Goal: Contribute content: Add original content to the website for others to see

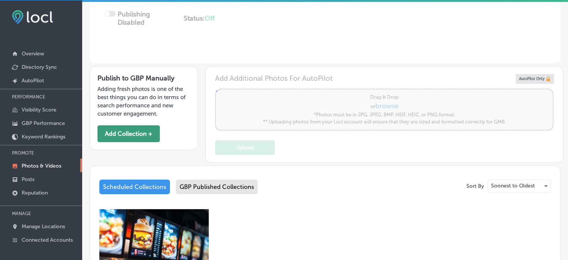
scroll to position [171, 0]
click at [109, 128] on button "Add Collection +" at bounding box center [129, 134] width 62 height 17
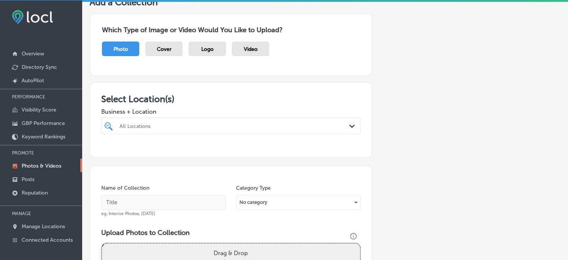
scroll to position [28, 0]
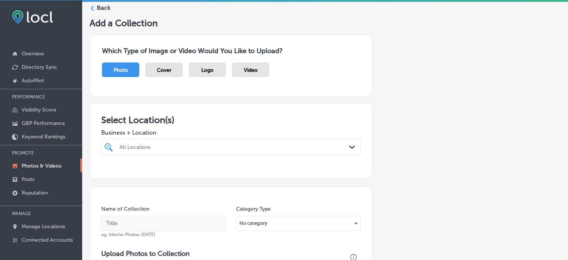
click at [179, 142] on div "All Locations Path Created with Sketch." at bounding box center [231, 146] width 260 height 17
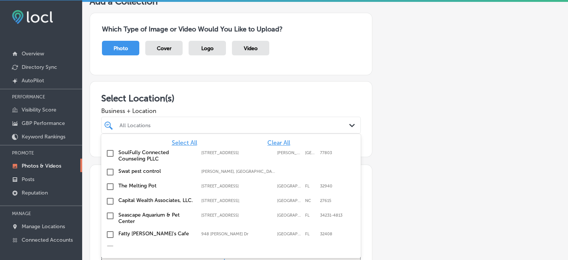
scroll to position [50, 0]
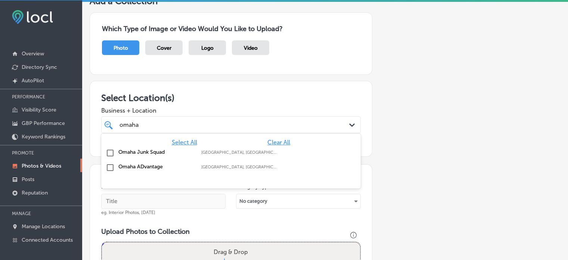
click at [123, 165] on label "Omaha ADvantage" at bounding box center [155, 166] width 75 height 6
type input "omaha"
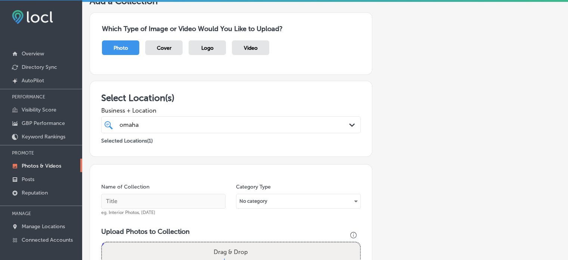
click at [140, 200] on input "text" at bounding box center [163, 201] width 124 height 15
paste input "Indoor Billboard Advertising"
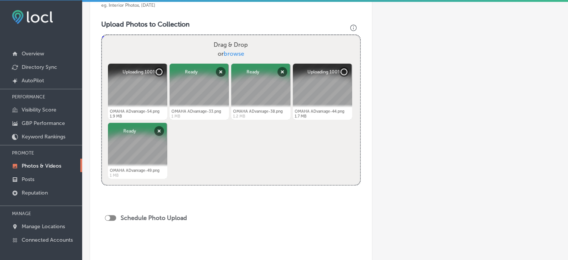
scroll to position [371, 0]
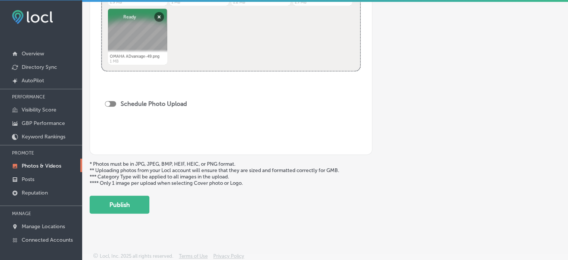
click at [112, 102] on div at bounding box center [110, 104] width 11 height 6
type input "Indoor Billboard Advertising"
checkbox input "true"
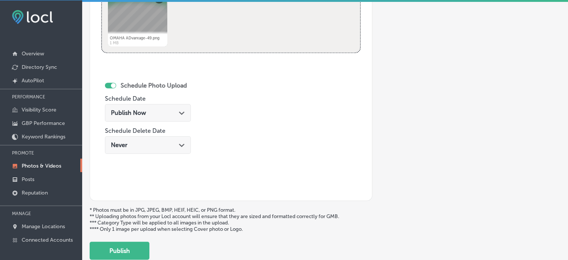
scroll to position [391, 0]
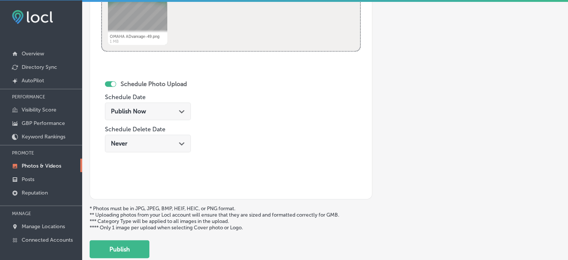
click at [141, 109] on span "Publish Now" at bounding box center [128, 111] width 35 height 7
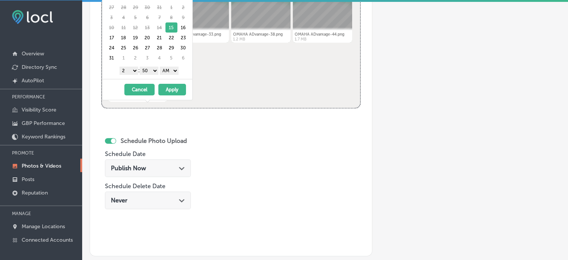
scroll to position [334, 0]
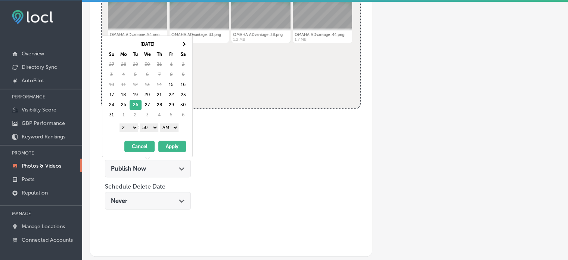
click at [134, 126] on select "1 2 3 4 5 6 7 8 9 10 11 12" at bounding box center [129, 127] width 19 height 8
click at [148, 126] on select "00 10 20 30 40 50" at bounding box center [149, 127] width 19 height 8
click at [169, 126] on select "AM PM" at bounding box center [169, 127] width 19 height 8
click at [174, 148] on button "Apply" at bounding box center [172, 147] width 28 height 12
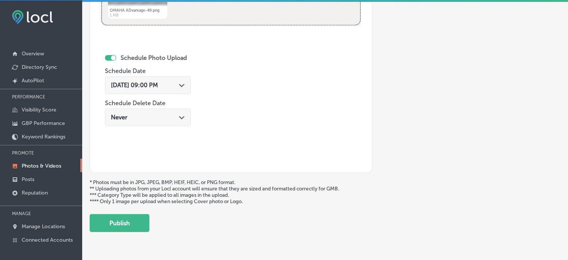
scroll to position [417, 0]
click at [138, 224] on button "Publish" at bounding box center [120, 222] width 60 height 18
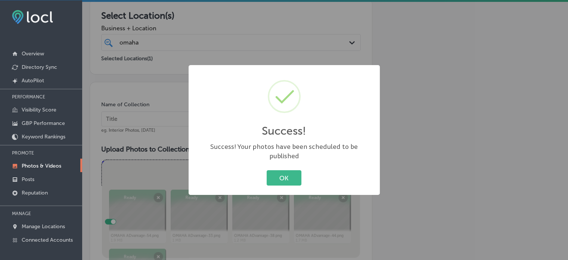
scroll to position [117, 0]
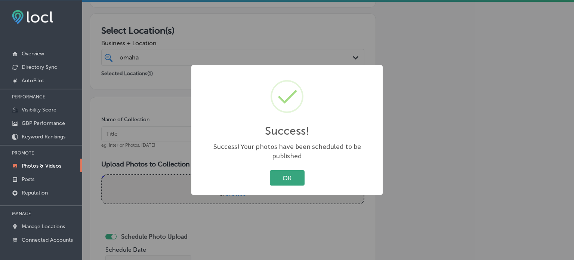
click at [296, 171] on button "OK" at bounding box center [287, 177] width 35 height 15
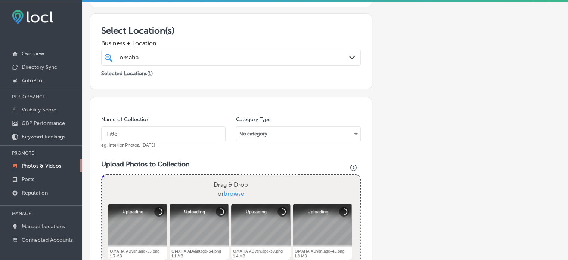
click at [173, 136] on input "text" at bounding box center [163, 133] width 124 height 15
paste input "Digital Menu Boards"
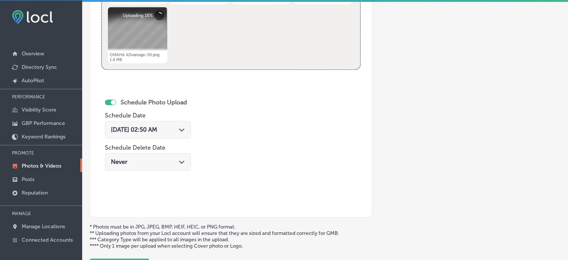
scroll to position [373, 0]
type input "Digital Menu Boards"
click at [181, 133] on div "[DATE] 02:50 AM Path Created with Sketch." at bounding box center [148, 129] width 86 height 18
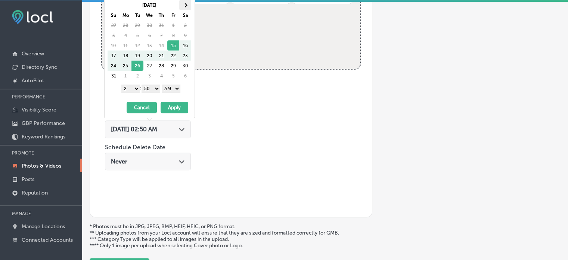
click at [183, 3] on th at bounding box center [185, 5] width 12 height 10
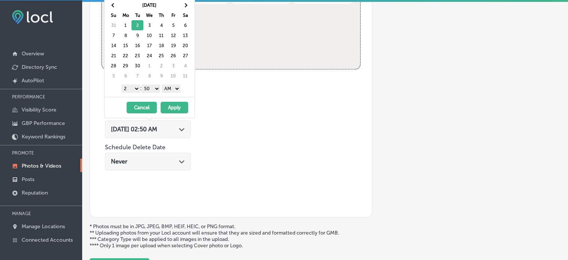
click at [138, 85] on select "1 2 3 4 5 6 7 8 9 10 11 12" at bounding box center [130, 88] width 19 height 8
drag, startPoint x: 148, startPoint y: 88, endPoint x: 150, endPoint y: 95, distance: 7.4
click at [150, 95] on div "[DATE] Su Mo Tu We Th Fr Sa 31 1 2 3 4 5 6 7 8 9 10 11 12 13 14 15 16 17 18 19 …" at bounding box center [150, 47] width 90 height 100
click at [170, 86] on select "AM PM" at bounding box center [171, 88] width 19 height 8
click at [173, 107] on button "Apply" at bounding box center [175, 108] width 28 height 12
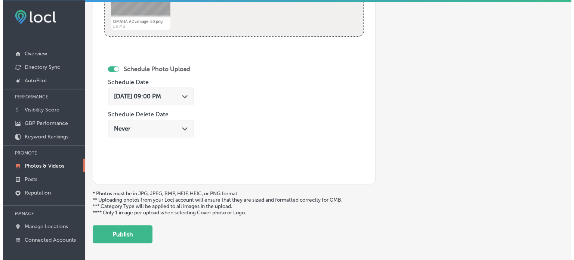
scroll to position [431, 0]
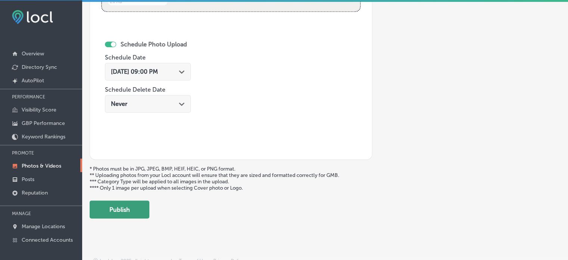
click at [118, 213] on button "Publish" at bounding box center [120, 209] width 60 height 18
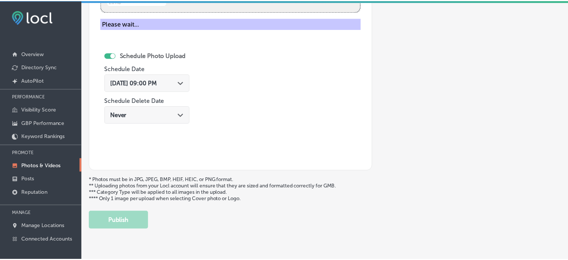
scroll to position [314, 0]
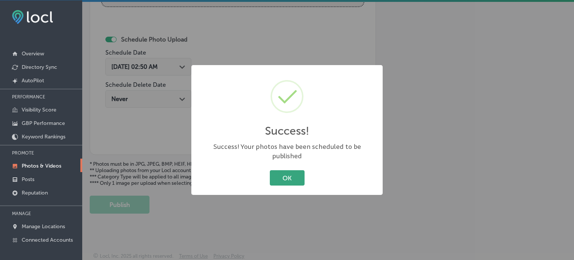
click at [289, 170] on button "OK" at bounding box center [287, 177] width 35 height 15
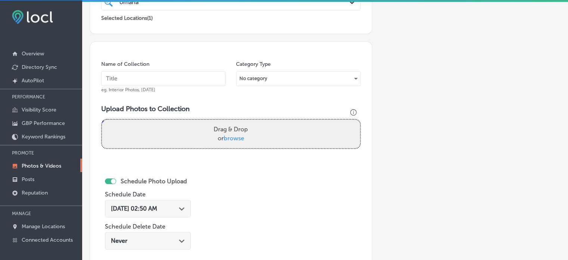
scroll to position [172, 0]
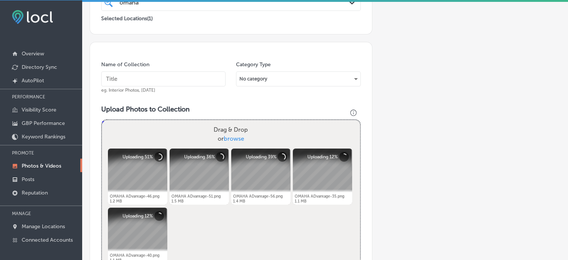
click at [169, 74] on input "text" at bounding box center [163, 78] width 124 height 15
paste input "Custom Website Design"
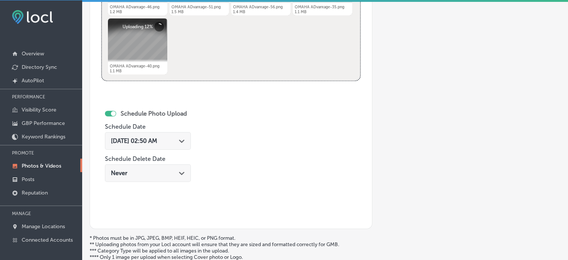
scroll to position [362, 0]
type input "Custom Website Design"
click at [157, 139] on span "[DATE] 02:50 AM" at bounding box center [134, 139] width 46 height 7
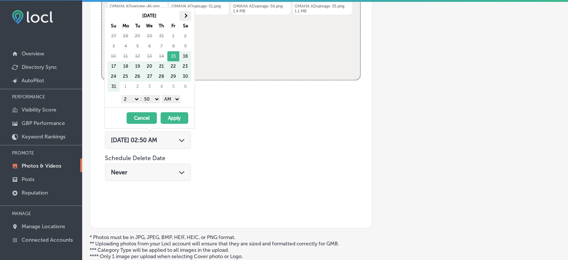
click at [184, 16] on th at bounding box center [185, 16] width 12 height 10
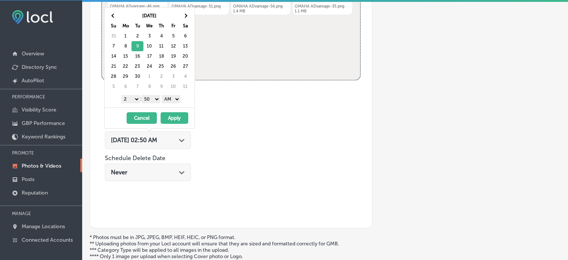
click at [134, 97] on select "1 2 3 4 5 6 7 8 9 10 11 12" at bounding box center [130, 99] width 19 height 8
click at [152, 96] on select "00 10 20 30 40 50" at bounding box center [151, 99] width 19 height 8
click at [173, 102] on div "1 2 3 4 5 6 7 8 9 10 11 12 : 00 10 20 30 40 50 AM PM" at bounding box center [151, 98] width 87 height 11
click at [173, 99] on select "AM PM" at bounding box center [171, 99] width 19 height 8
click at [173, 116] on button "Apply" at bounding box center [175, 118] width 28 height 12
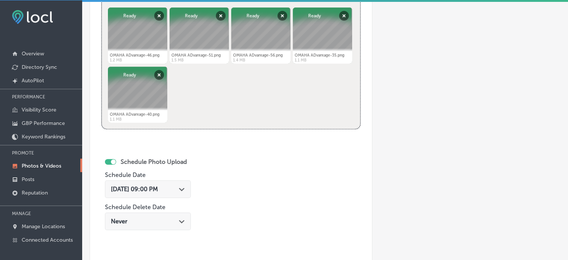
scroll to position [318, 0]
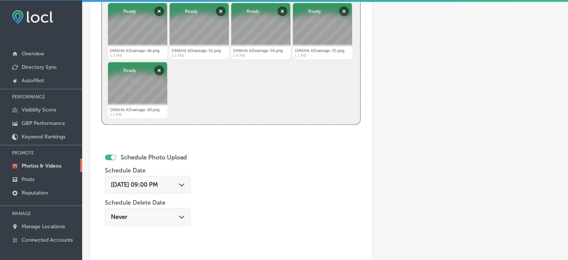
click at [176, 187] on div "[DATE] 09:00 PM Path Created with Sketch." at bounding box center [148, 185] width 86 height 18
click at [212, 189] on div "Schedule Photo Upload Schedule Date [DATE] 09:00 PM Path Created with Sketch. S…" at bounding box center [166, 199] width 130 height 123
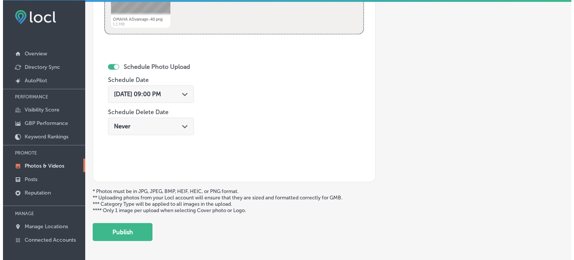
scroll to position [409, 0]
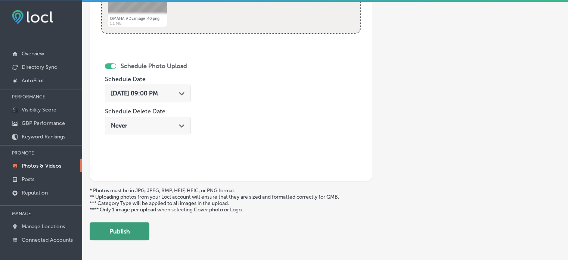
click at [132, 235] on button "Publish" at bounding box center [120, 231] width 60 height 18
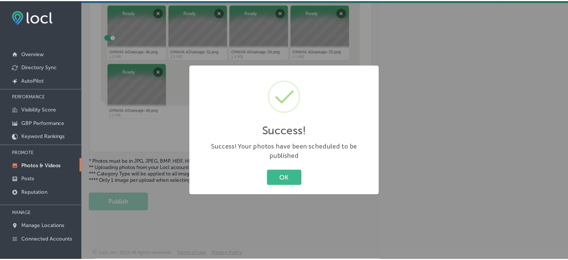
scroll to position [314, 0]
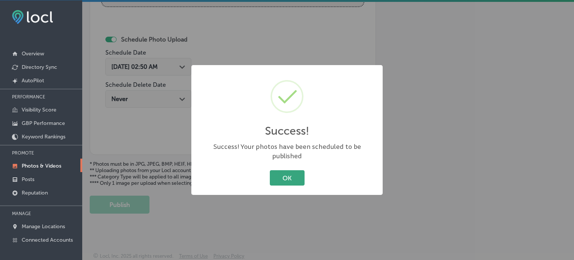
click at [279, 170] on button "OK" at bounding box center [287, 177] width 35 height 15
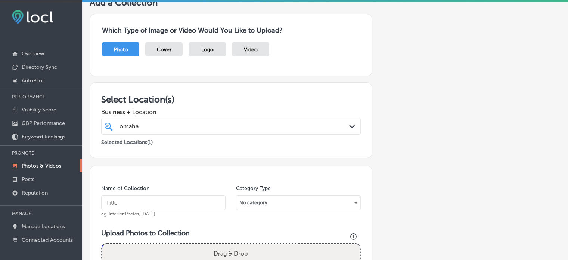
scroll to position [161, 0]
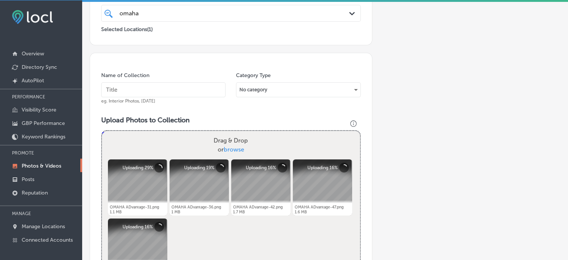
click at [135, 93] on input "text" at bounding box center [163, 89] width 124 height 15
paste input "Brand Awareness Campaigns"
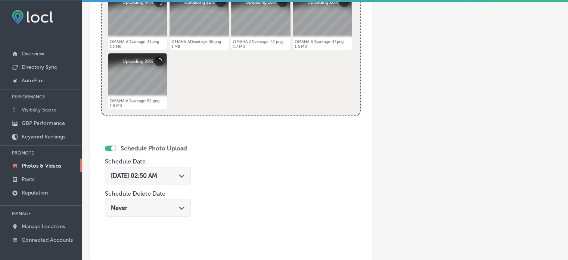
scroll to position [330, 0]
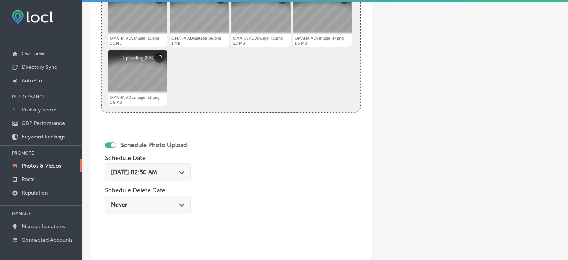
type input "Brand Awareness Campaigns"
click at [157, 169] on span "[DATE] 02:50 AM" at bounding box center [134, 172] width 46 height 7
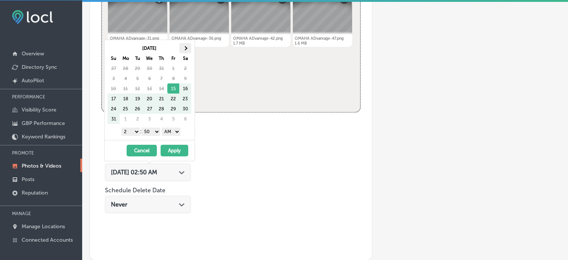
click at [184, 50] on th at bounding box center [185, 48] width 12 height 10
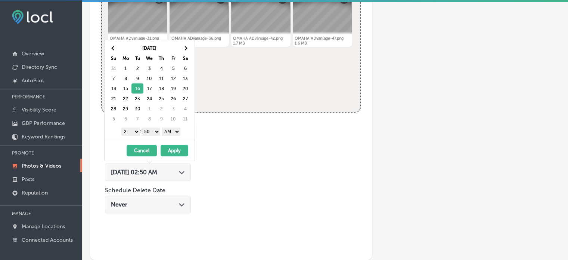
click at [133, 134] on select "1 2 3 4 5 6 7 8 9 10 11 12" at bounding box center [130, 131] width 19 height 8
drag, startPoint x: 148, startPoint y: 129, endPoint x: 152, endPoint y: 143, distance: 14.5
click at [152, 143] on div "[DATE] Su Mo Tu We Th Fr Sa 31 1 2 3 4 5 6 7 8 9 10 11 12 13 14 15 16 17 18 19 …" at bounding box center [149, 100] width 91 height 121
click at [171, 130] on select "AM PM" at bounding box center [171, 131] width 19 height 8
click at [172, 149] on button "Apply" at bounding box center [175, 151] width 28 height 12
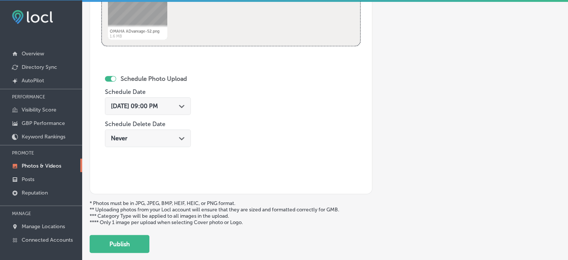
scroll to position [435, 0]
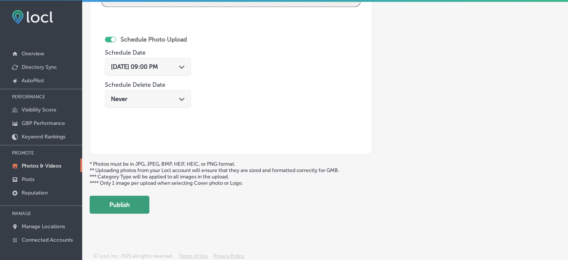
click at [135, 199] on button "Publish" at bounding box center [120, 204] width 60 height 18
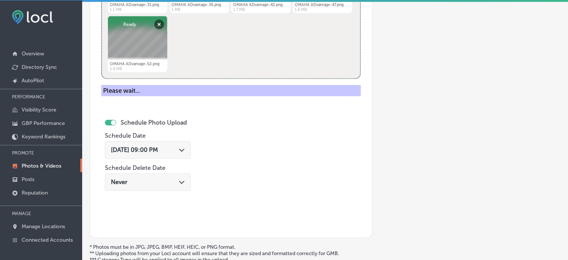
scroll to position [313, 0]
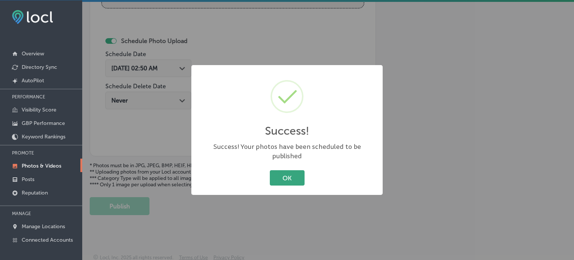
click at [286, 170] on button "OK" at bounding box center [287, 177] width 35 height 15
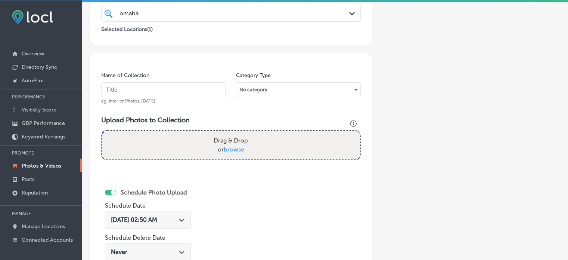
scroll to position [161, 0]
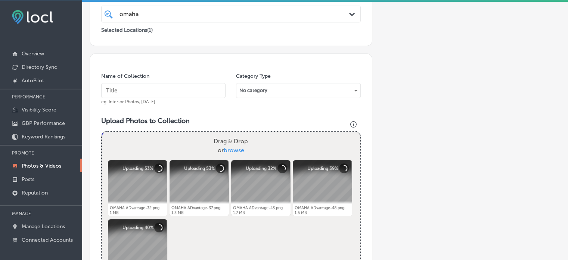
click at [175, 86] on input "text" at bounding box center [163, 90] width 124 height 15
paste input "Google Business Profile Optimization"
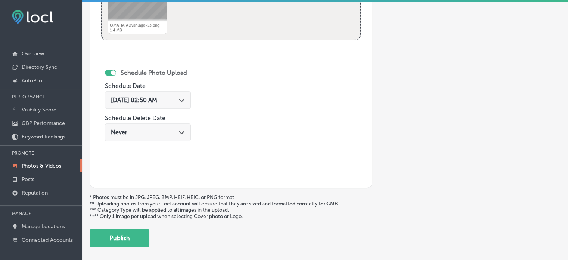
scroll to position [409, 0]
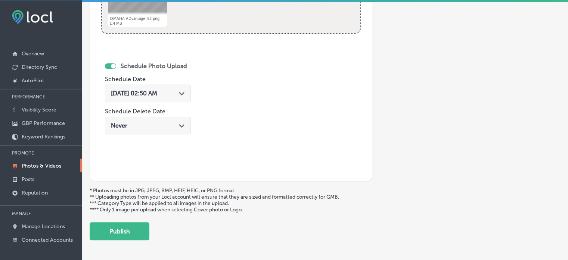
type input "Google Business Profile Optimization"
click at [157, 91] on span "[DATE] 02:50 AM" at bounding box center [134, 93] width 46 height 7
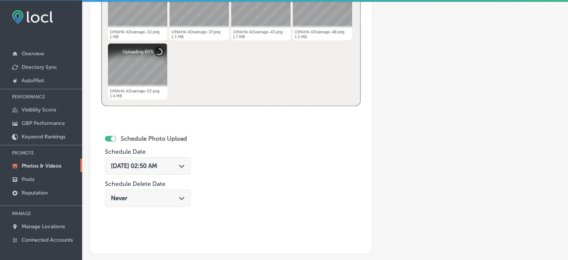
scroll to position [329, 0]
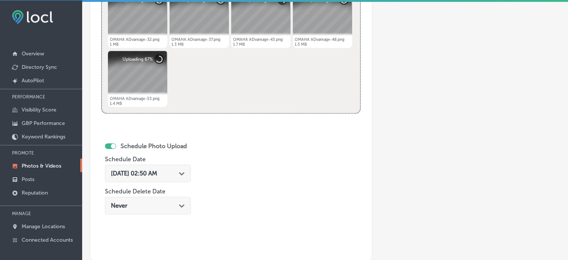
click at [185, 174] on icon "Path Created with Sketch." at bounding box center [182, 173] width 6 height 3
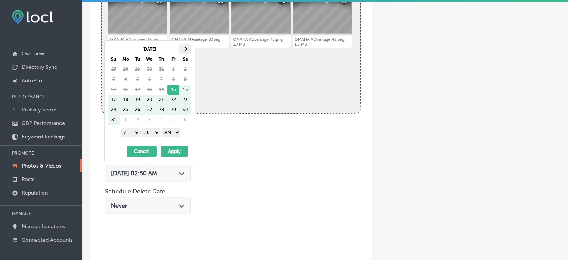
click at [185, 47] on span at bounding box center [186, 49] width 4 height 4
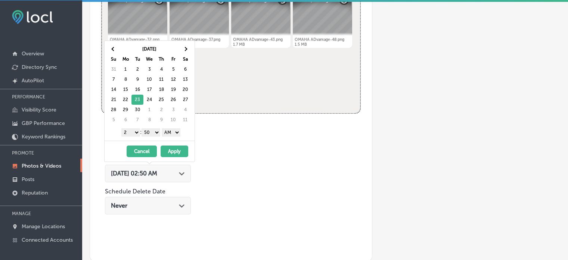
click at [133, 130] on select "1 2 3 4 5 6 7 8 9 10 11 12" at bounding box center [130, 132] width 19 height 8
click at [149, 132] on select "00 10 20 30 40 50" at bounding box center [151, 132] width 19 height 8
drag, startPoint x: 169, startPoint y: 132, endPoint x: 169, endPoint y: 148, distance: 15.7
click at [169, 148] on div "[DATE] Su Mo Tu We Th Fr Sa 31 1 2 3 4 5 6 7 8 9 10 11 12 13 14 15 16 17 18 19 …" at bounding box center [149, 100] width 91 height 121
click at [169, 148] on button "Apply" at bounding box center [175, 151] width 28 height 12
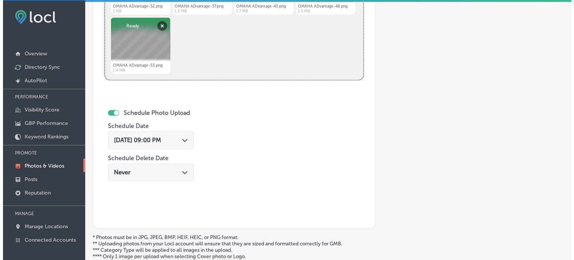
scroll to position [435, 0]
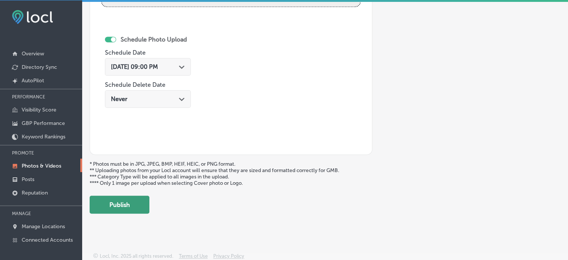
click at [123, 200] on button "Publish" at bounding box center [120, 204] width 60 height 18
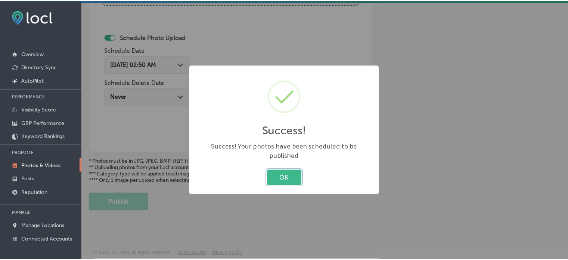
scroll to position [314, 0]
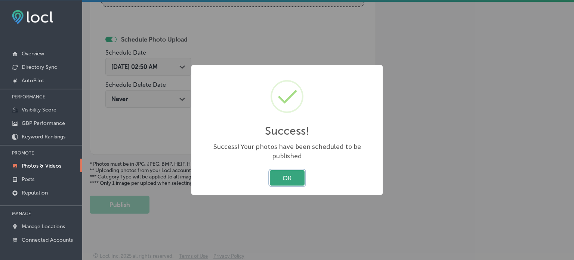
click at [288, 172] on button "OK" at bounding box center [287, 177] width 35 height 15
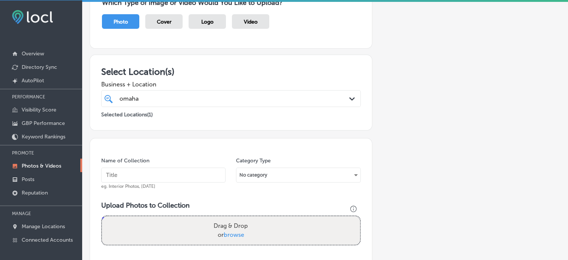
scroll to position [0, 0]
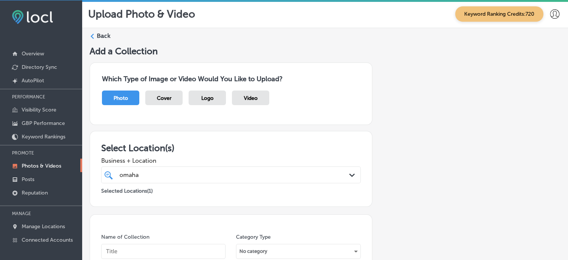
click at [102, 34] on label "Back" at bounding box center [104, 36] width 14 height 8
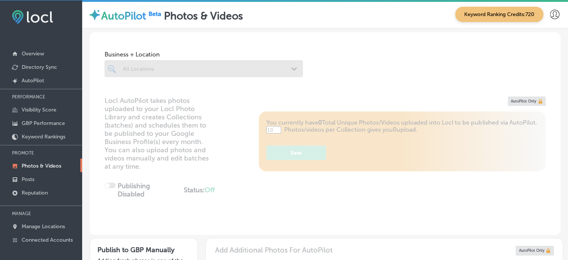
scroll to position [201, 0]
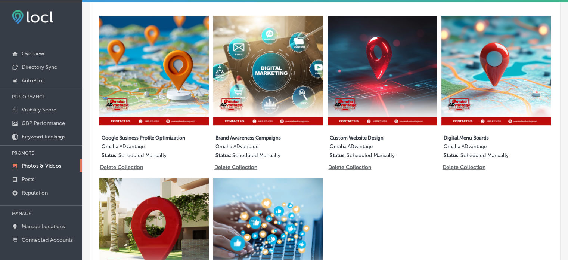
type input "5"
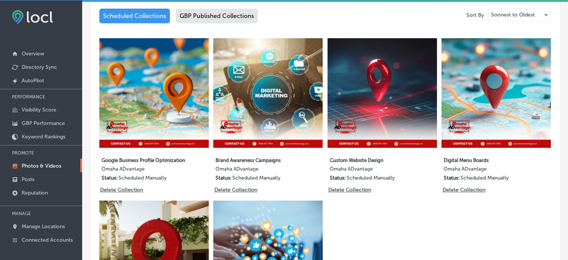
scroll to position [506, 0]
